Goal: Task Accomplishment & Management: Use online tool/utility

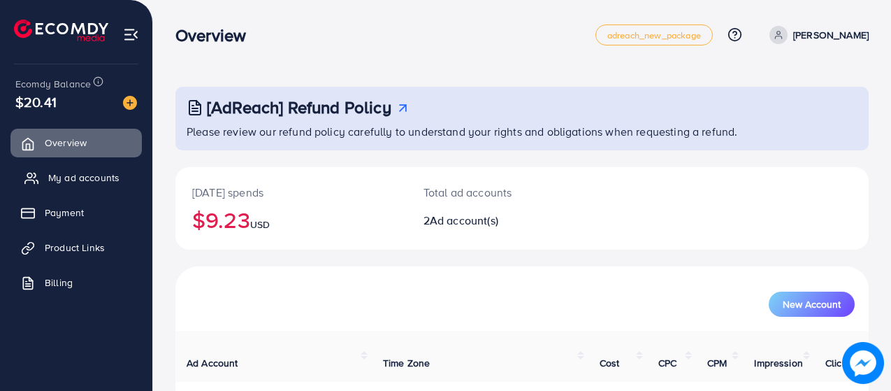
click at [68, 188] on link "My ad accounts" at bounding box center [75, 177] width 131 height 28
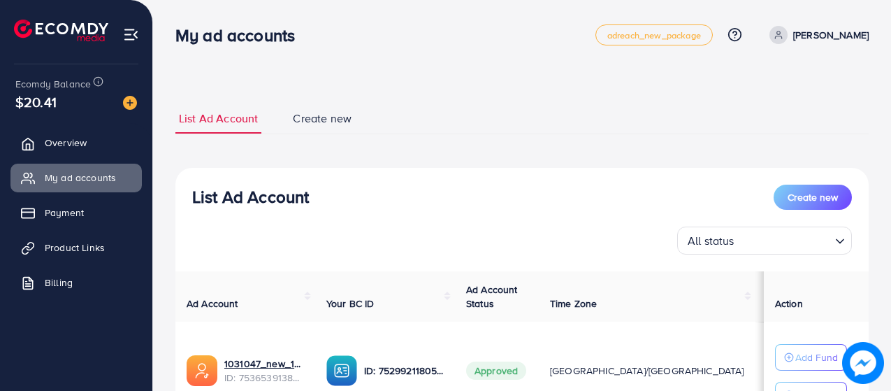
scroll to position [228, 0]
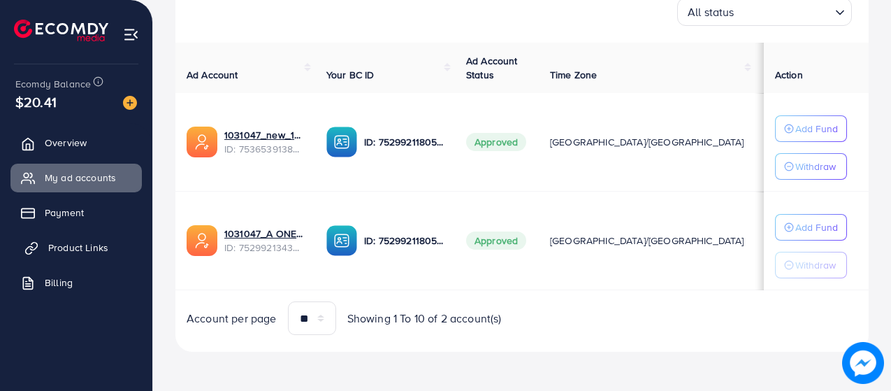
click at [93, 250] on span "Product Links" at bounding box center [78, 247] width 60 height 14
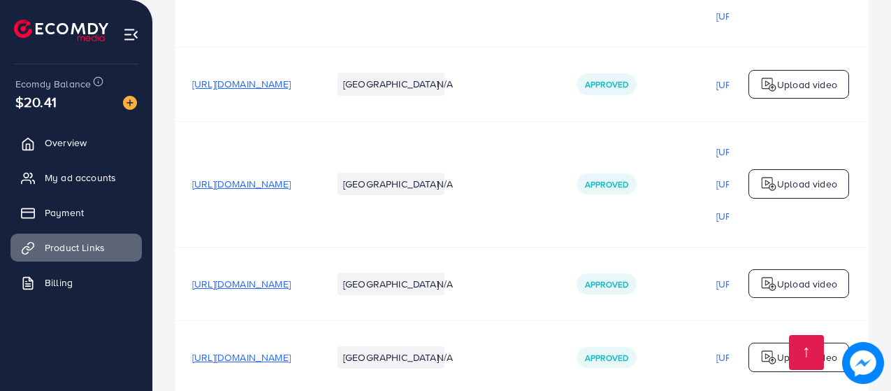
scroll to position [419, 0]
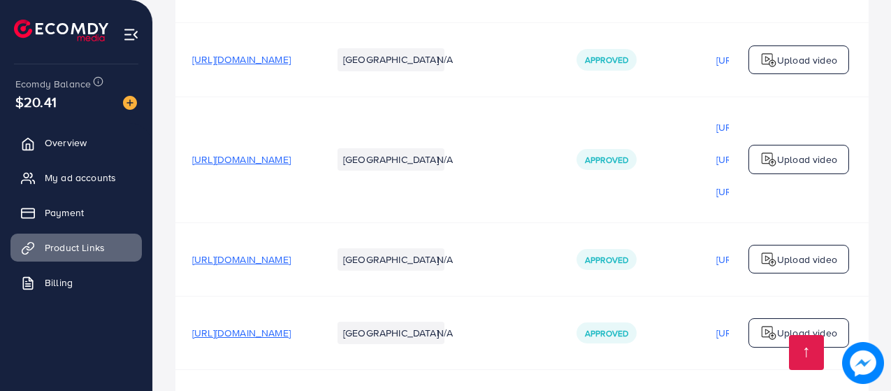
click at [764, 258] on img at bounding box center [768, 259] width 17 height 17
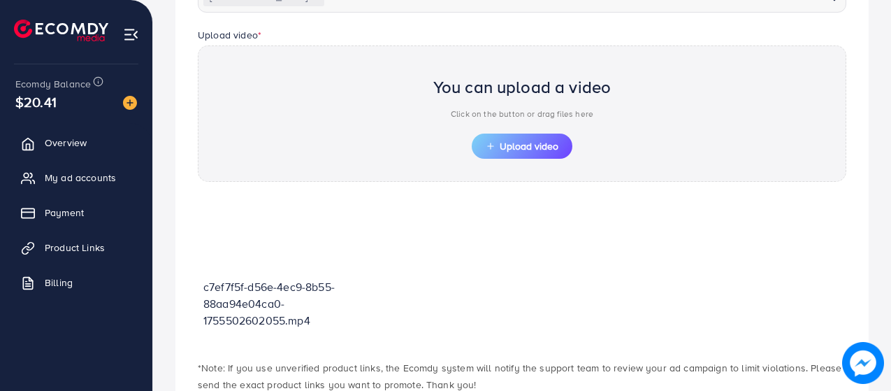
scroll to position [432, 0]
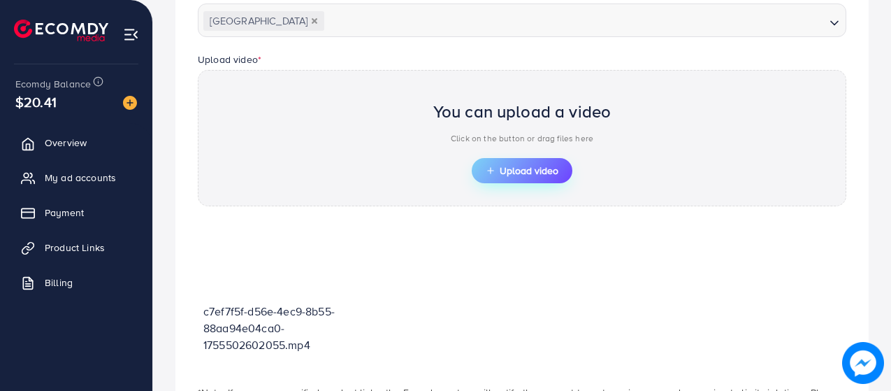
click at [500, 178] on button "Upload video" at bounding box center [522, 170] width 101 height 25
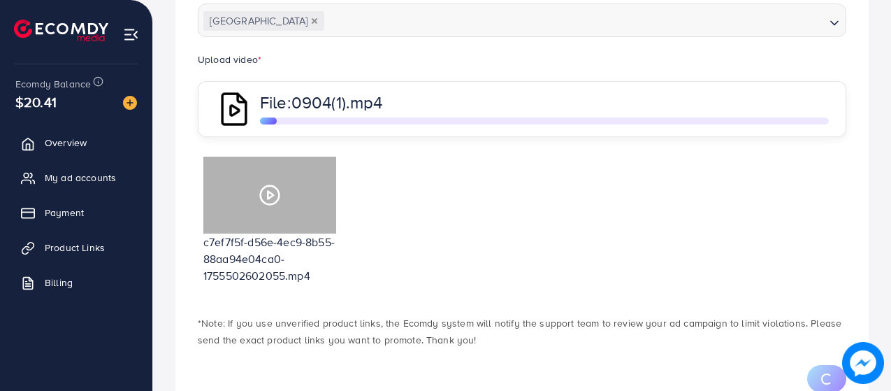
drag, startPoint x: 325, startPoint y: 231, endPoint x: 538, endPoint y: 277, distance: 218.2
click at [538, 277] on div "c7ef7f5f-d56e-4ec9-8b55-88aa94e04ca0-1755502602055.mp4" at bounding box center [522, 226] width 648 height 150
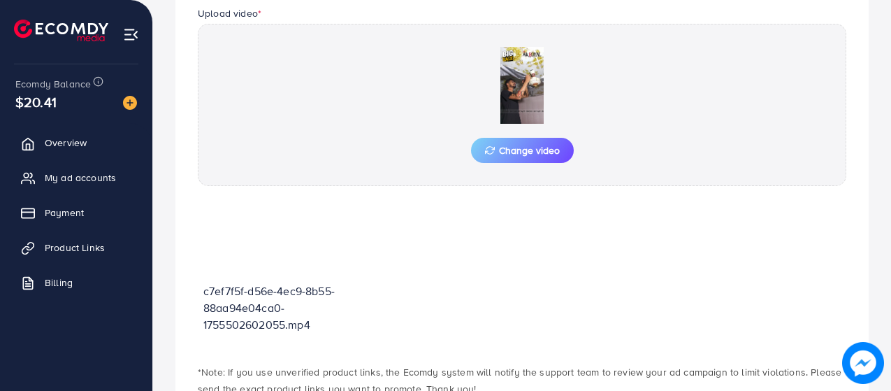
scroll to position [571, 0]
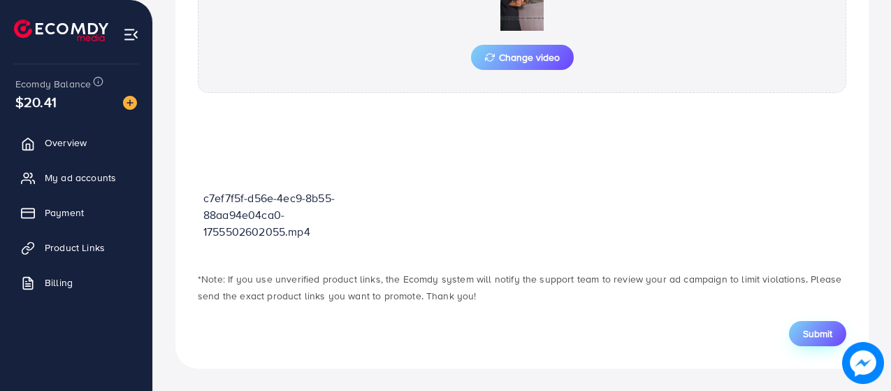
click at [814, 333] on span "Submit" at bounding box center [817, 333] width 29 height 14
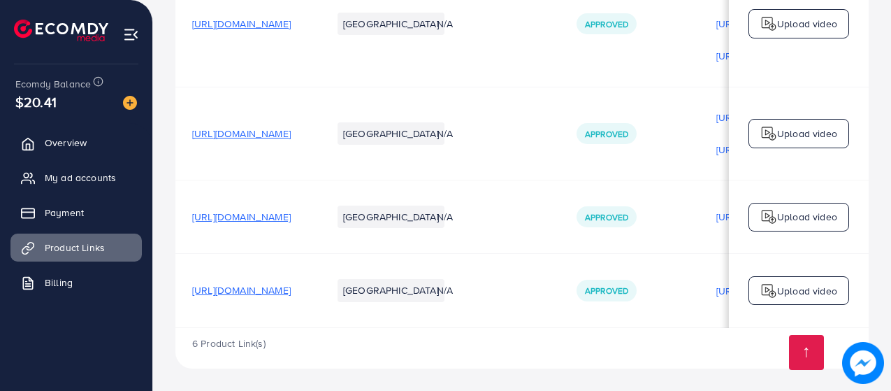
click at [291, 133] on span "[URL][DOMAIN_NAME]" at bounding box center [241, 133] width 99 height 14
